Goal: Task Accomplishment & Management: Use online tool/utility

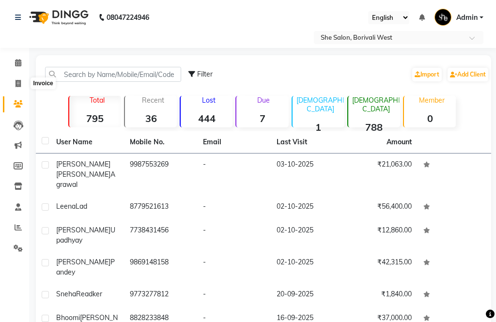
click at [10, 81] on span at bounding box center [18, 83] width 17 height 11
select select "service"
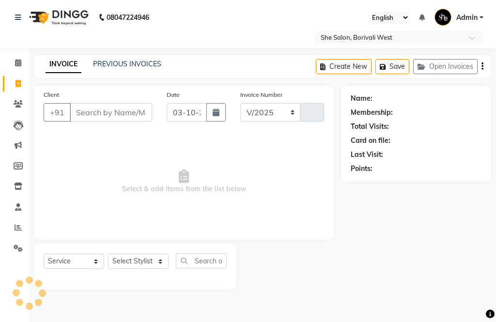
select select "5115"
type input "0102"
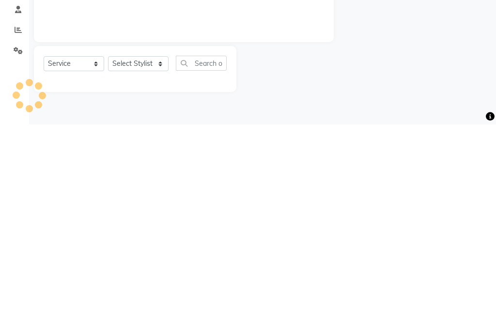
select select "32355"
